Goal: Communication & Community: Answer question/provide support

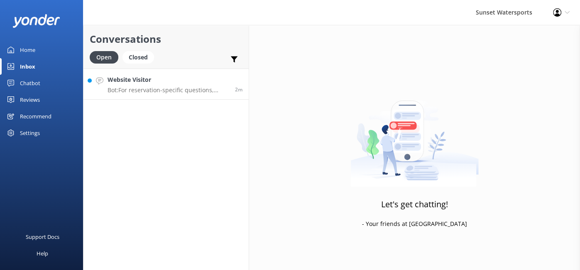
click at [150, 76] on h4 "Website Visitor" at bounding box center [168, 79] width 121 height 9
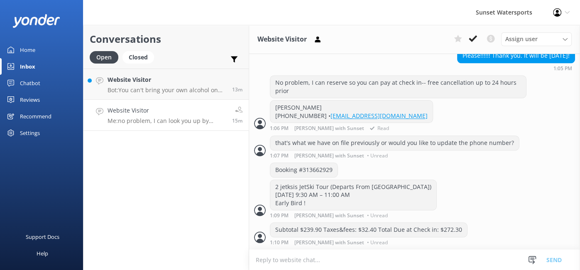
scroll to position [867, 0]
click at [149, 90] on p "Bot: You can't bring your own alcohol on our public trips, but if you've rented…" at bounding box center [167, 89] width 118 height 7
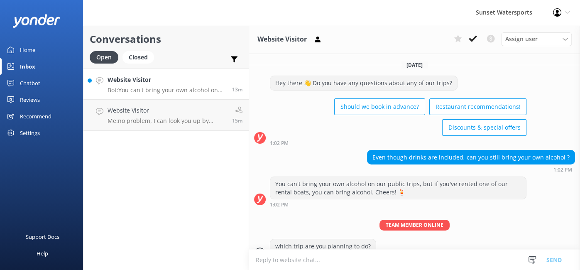
scroll to position [15, 0]
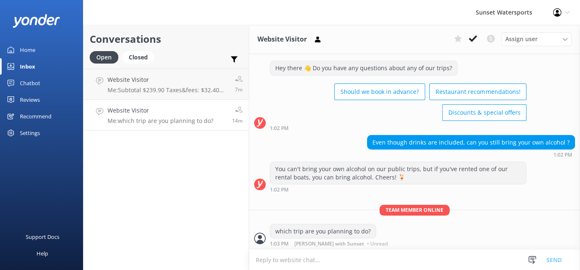
click at [149, 90] on p "Me: Subtotal $239.90 Taxes&fees: $32.40 Total Due at Check in: $272.30" at bounding box center [168, 89] width 121 height 7
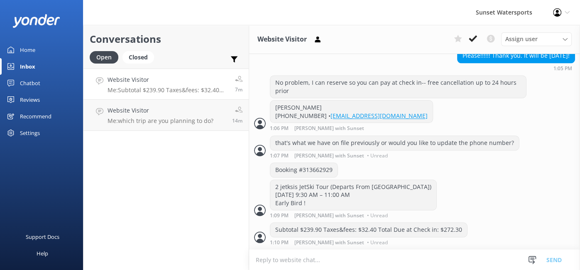
scroll to position [866, 0]
click at [140, 107] on h4 "Website Visitor" at bounding box center [161, 110] width 106 height 9
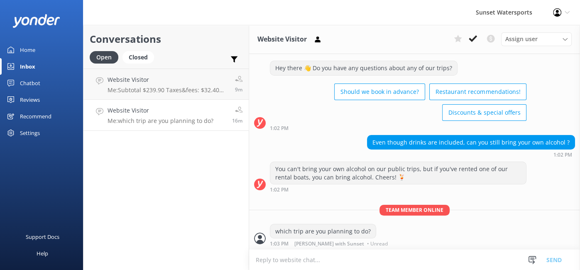
scroll to position [33, 0]
